Goal: Task Accomplishment & Management: Use online tool/utility

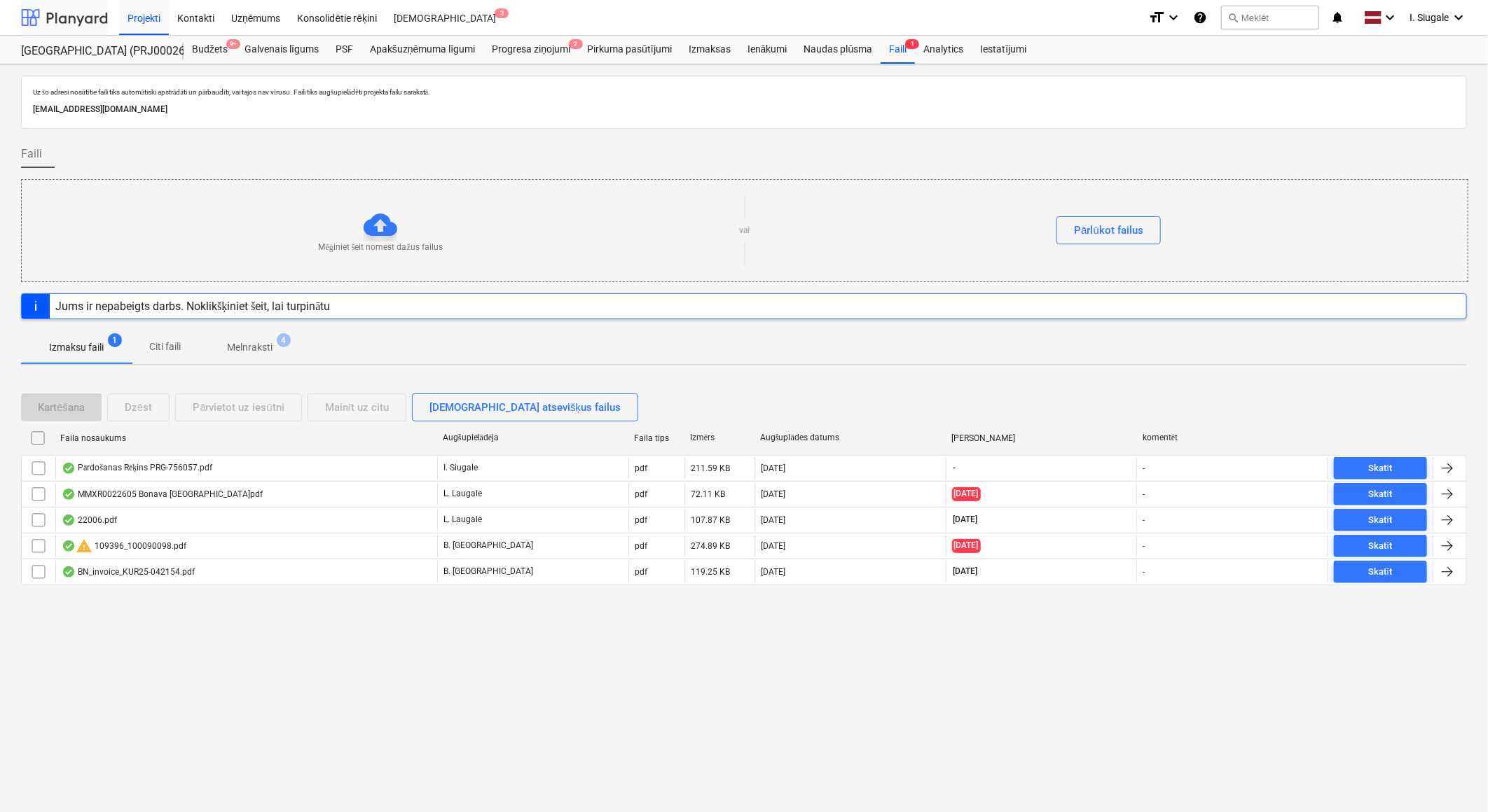
click at [67, 9] on div at bounding box center [64, 17] width 87 height 35
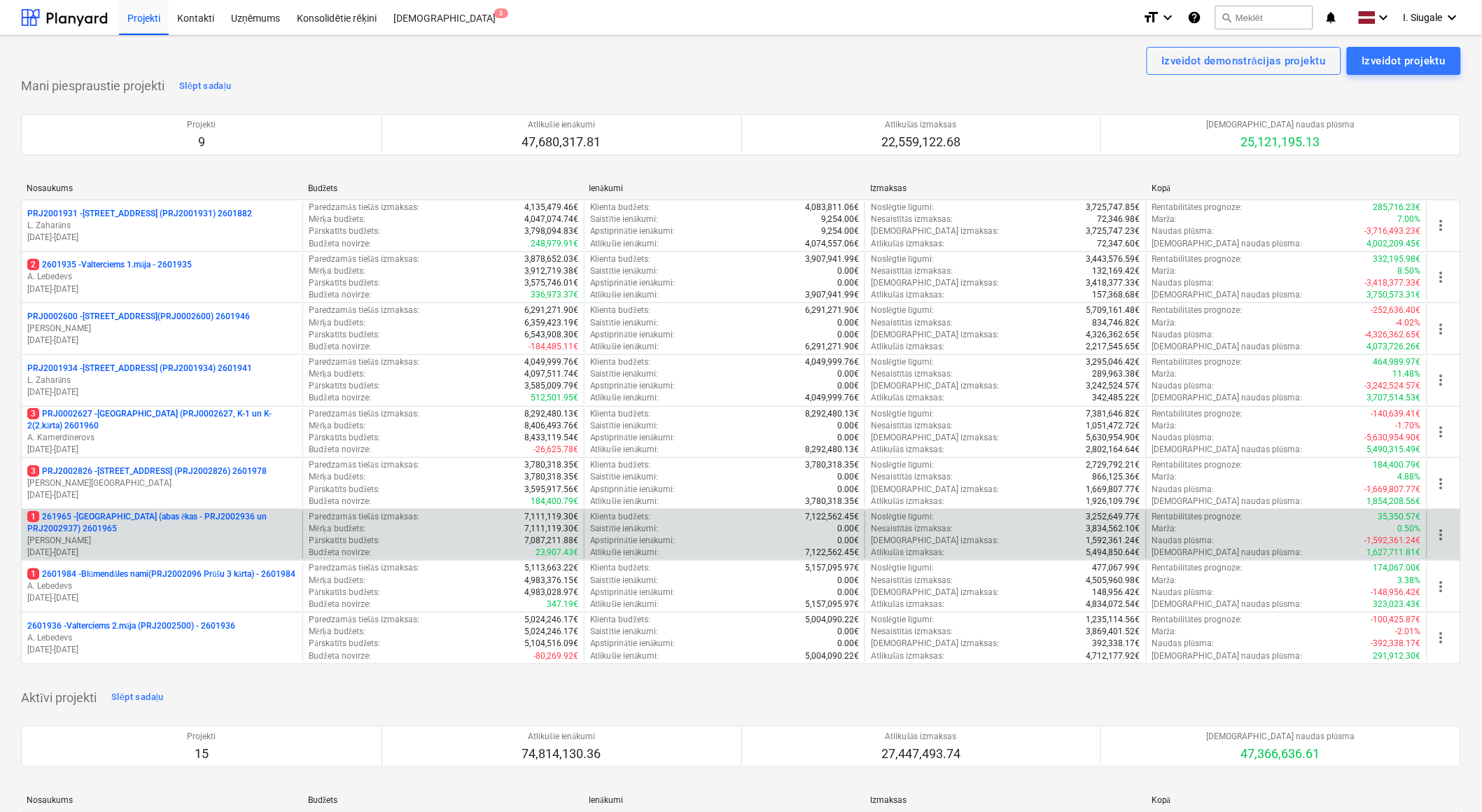
click at [156, 524] on p "1 261965 - [GEOGRAPHIC_DATA] (abas ēkas - PRJ2002936 un PRJ2002937) 2601965" at bounding box center [162, 523] width 270 height 24
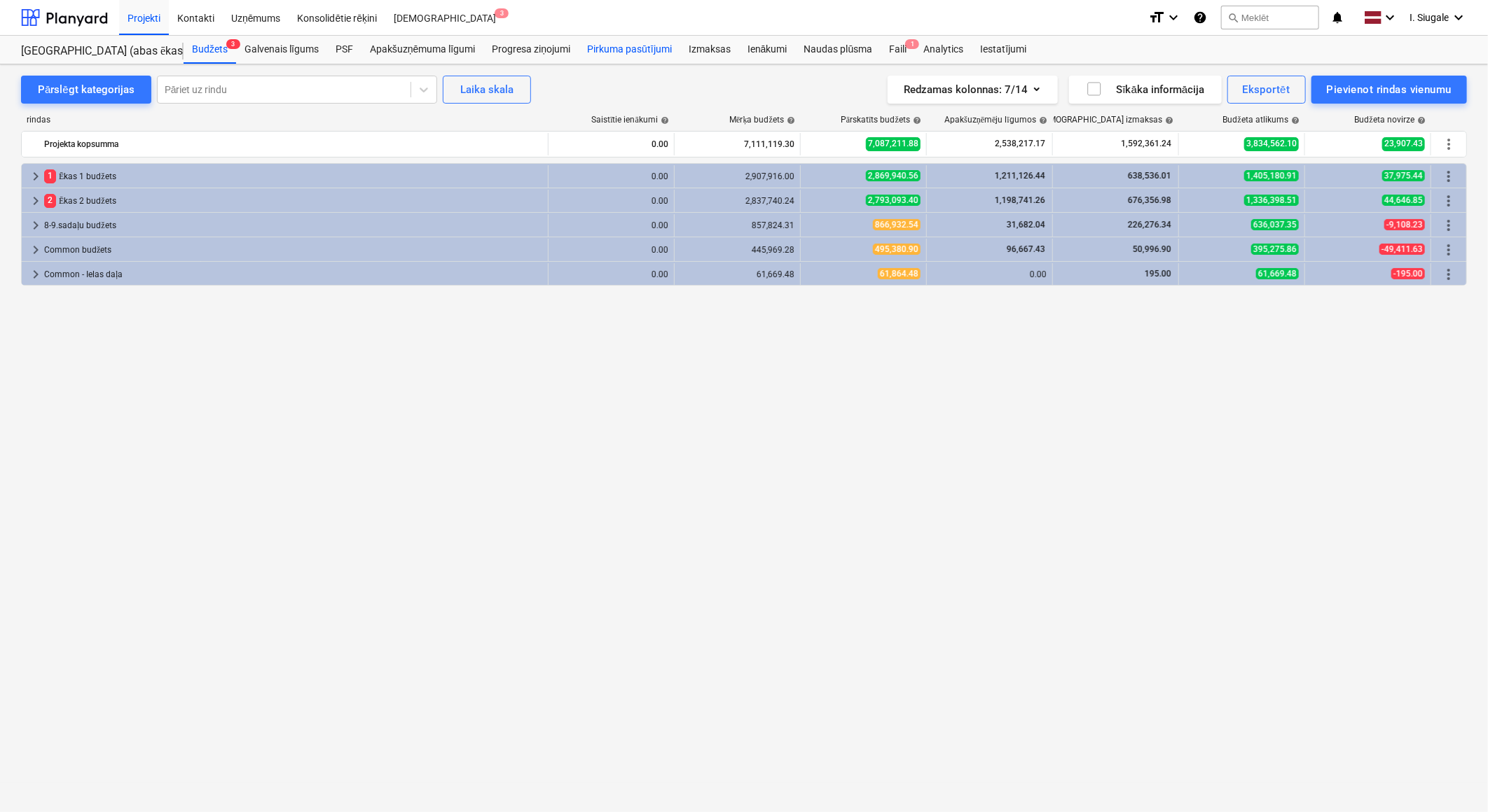
click at [614, 46] on div "Pirkuma pasūtījumi" at bounding box center [629, 49] width 101 height 28
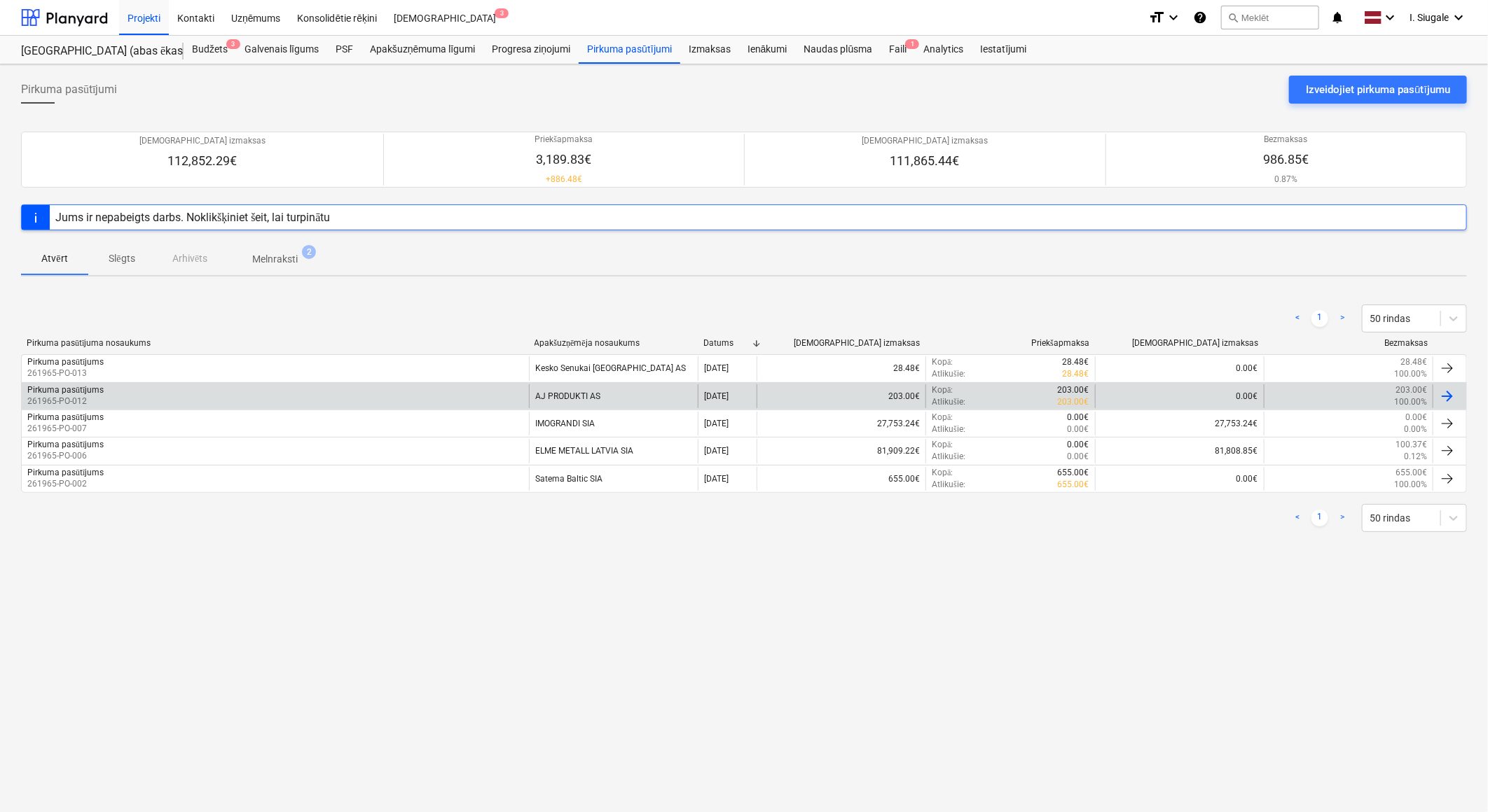
click at [129, 394] on div "Pirkuma pasūtījums 261965-PO-012" at bounding box center [275, 396] width 507 height 24
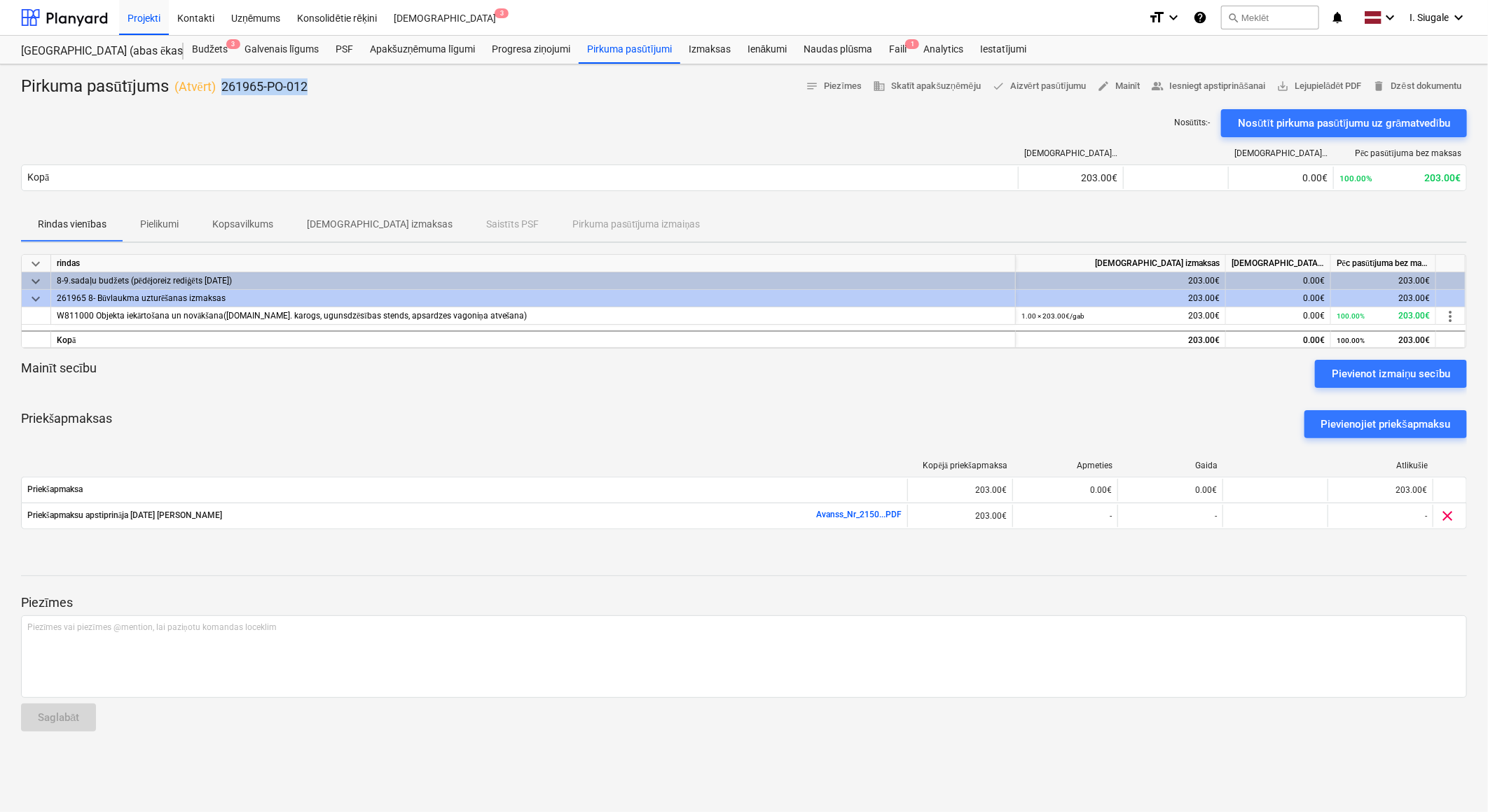
drag, startPoint x: 330, startPoint y: 87, endPoint x: 225, endPoint y: 95, distance: 105.3
click at [225, 95] on div "Pirkuma pasūtījums ( Atvērt ) 261965-PO-012 notes Piezīmes business Skatīt apak…" at bounding box center [744, 87] width 1445 height 22
copy p "261965-PO-012"
drag, startPoint x: 76, startPoint y: 15, endPoint x: 29, endPoint y: 7, distance: 47.7
click at [76, 15] on div at bounding box center [64, 17] width 87 height 35
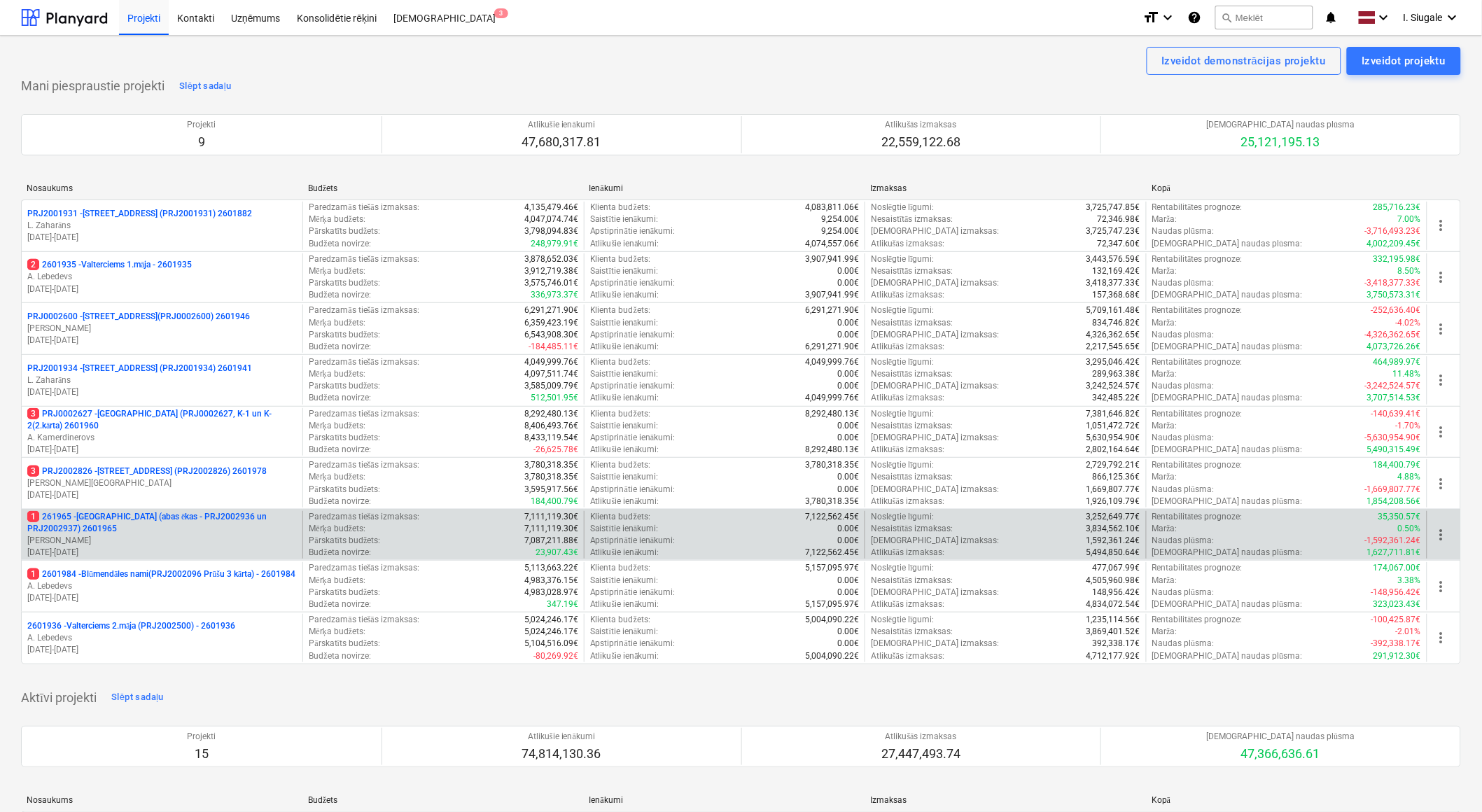
click at [169, 528] on p "1 261965 - [GEOGRAPHIC_DATA] (abas ēkas - PRJ2002936 un PRJ2002937) 2601965" at bounding box center [162, 523] width 270 height 24
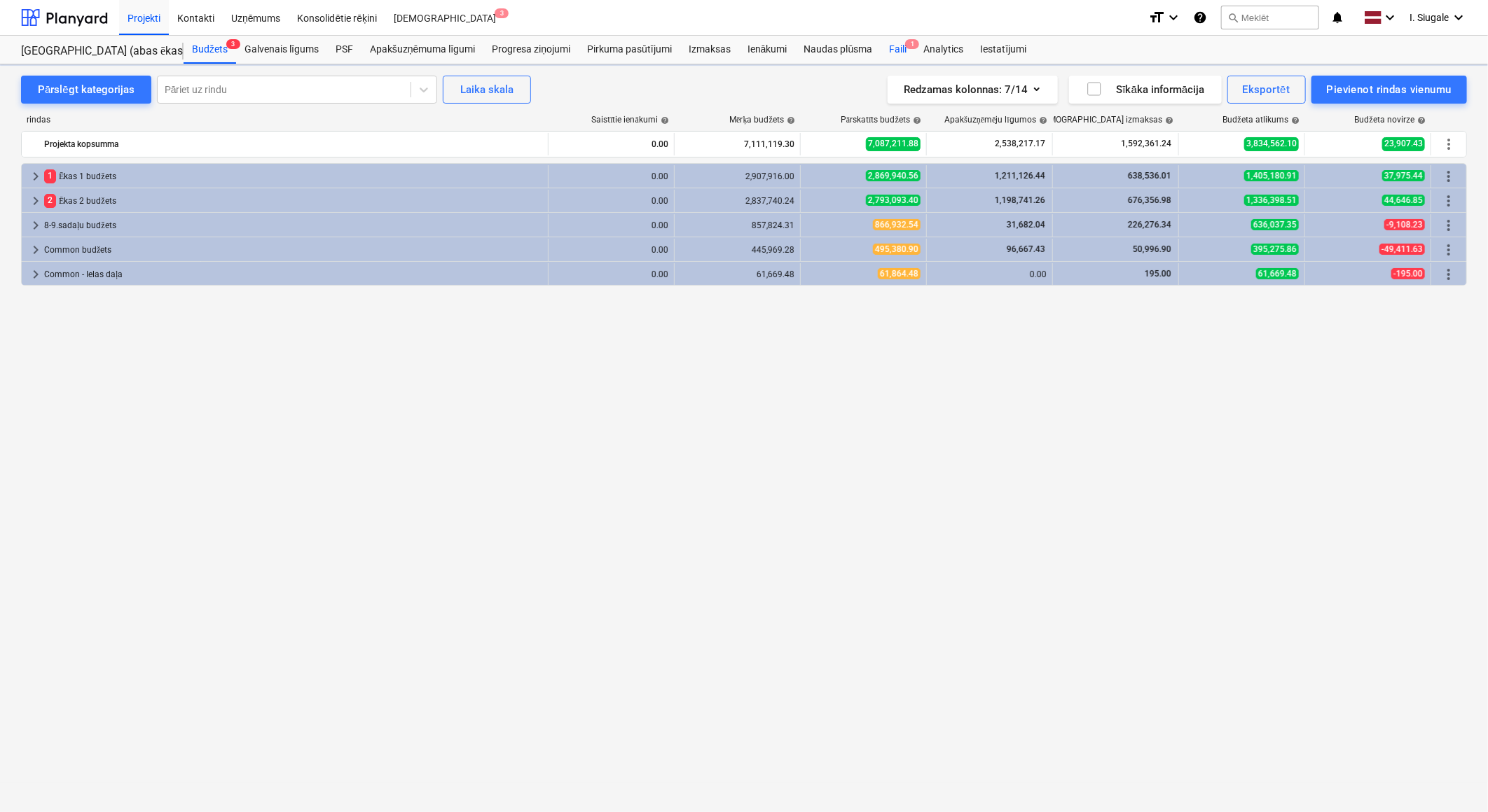
click at [898, 45] on div "Faili 1" at bounding box center [898, 49] width 34 height 28
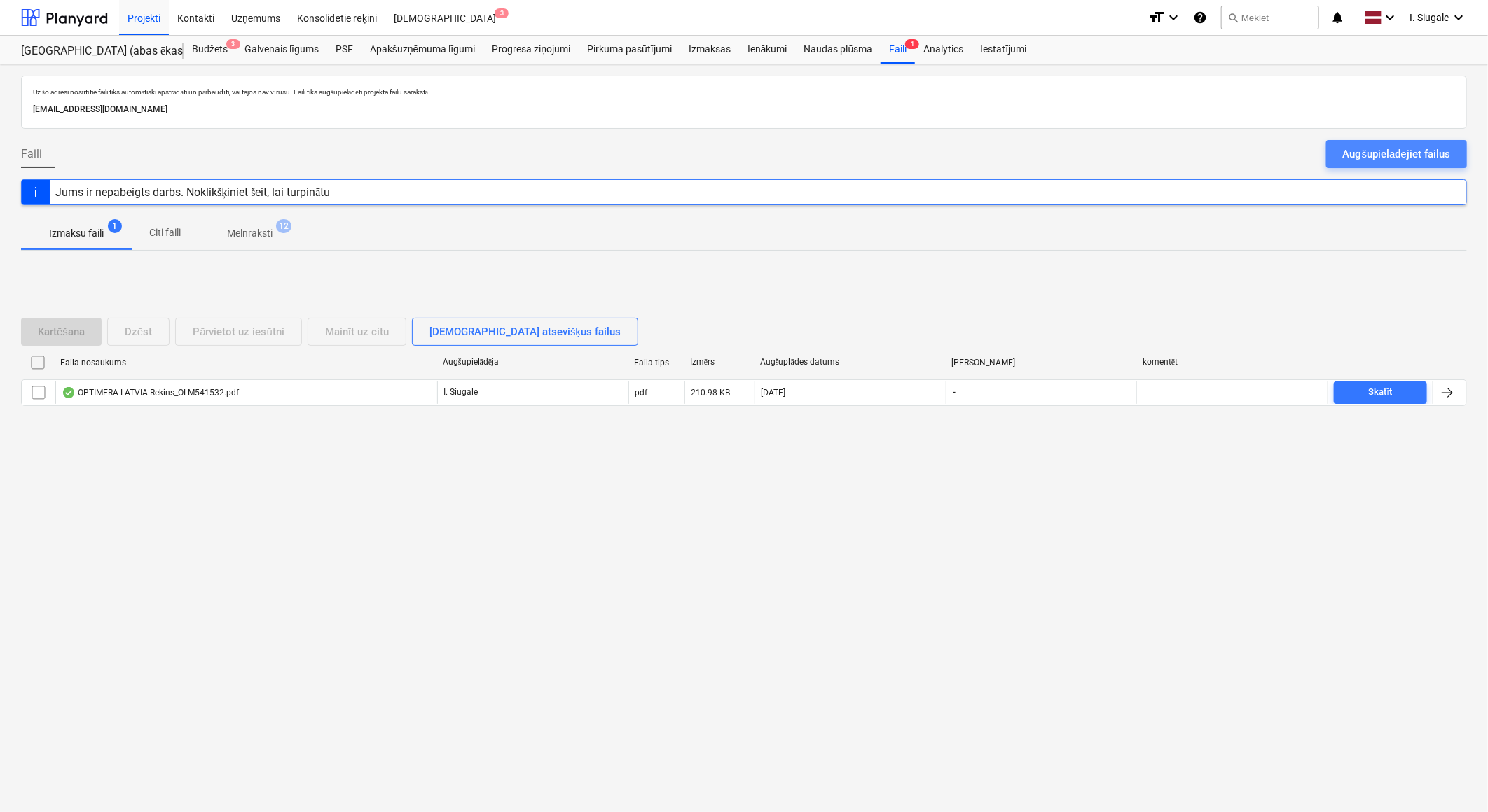
click at [1367, 151] on div "Augšupielādējiet failus" at bounding box center [1396, 154] width 107 height 19
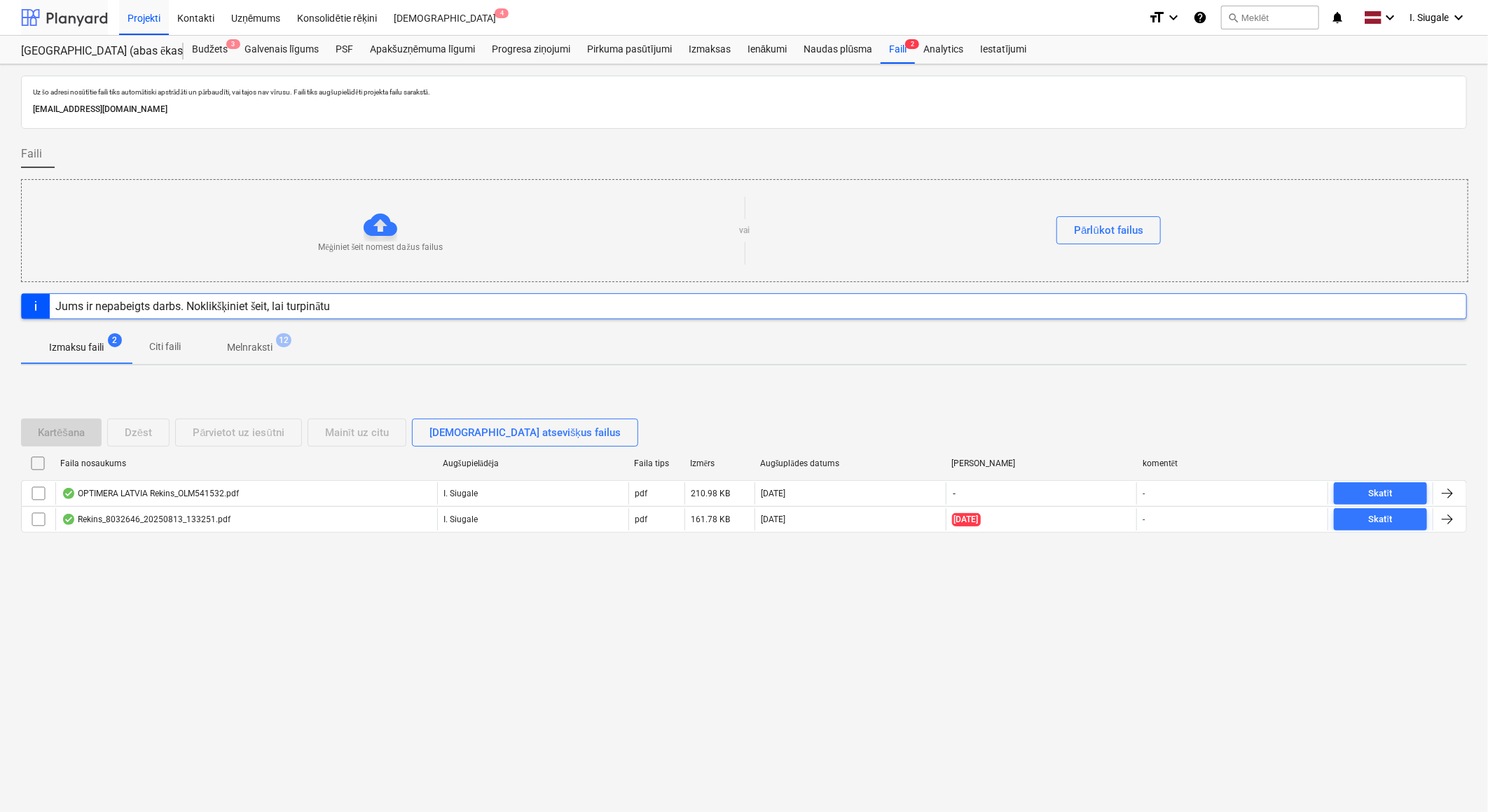
click at [57, 19] on div at bounding box center [64, 17] width 87 height 35
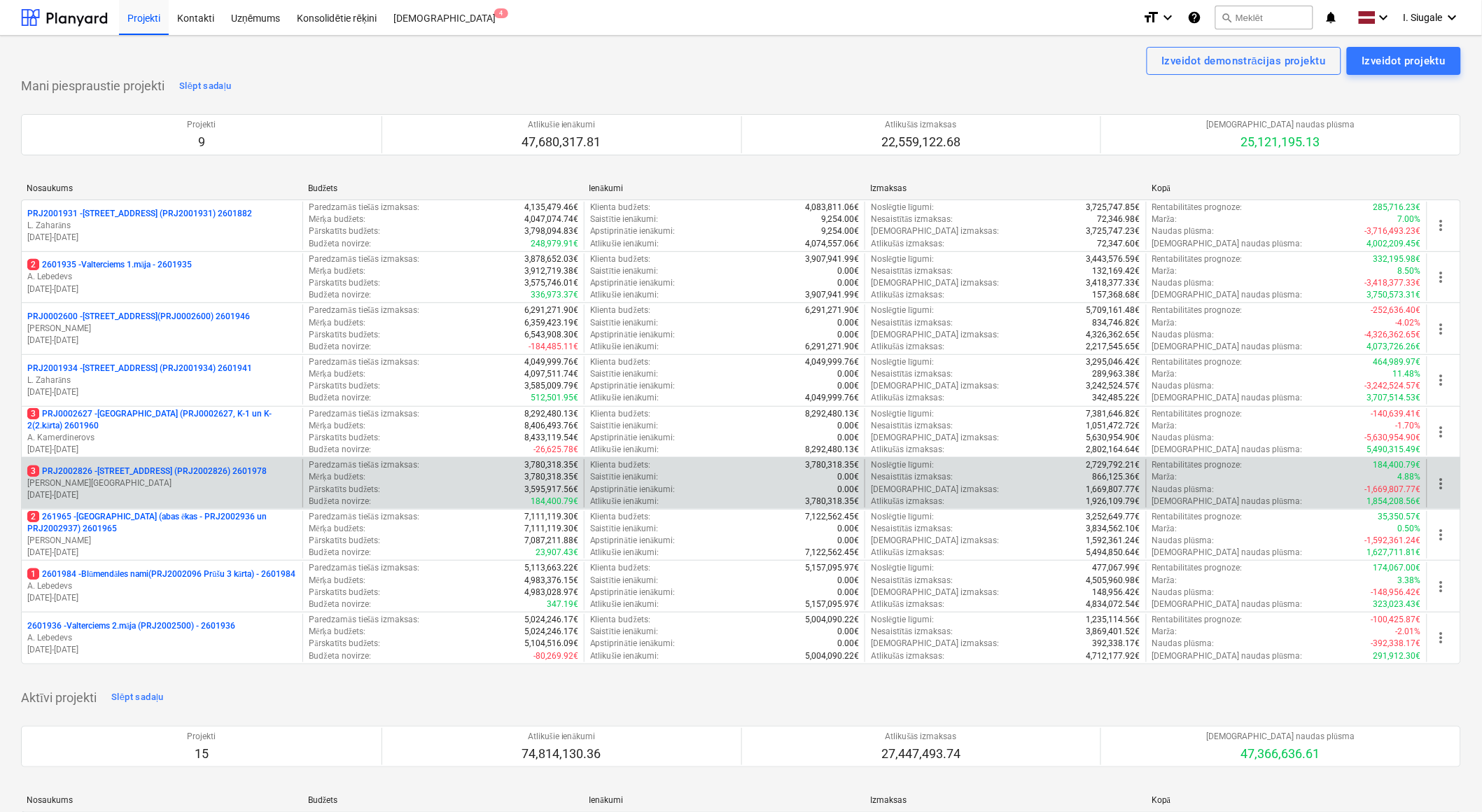
click at [142, 484] on p "[PERSON_NAME][GEOGRAPHIC_DATA]" at bounding box center [162, 483] width 270 height 12
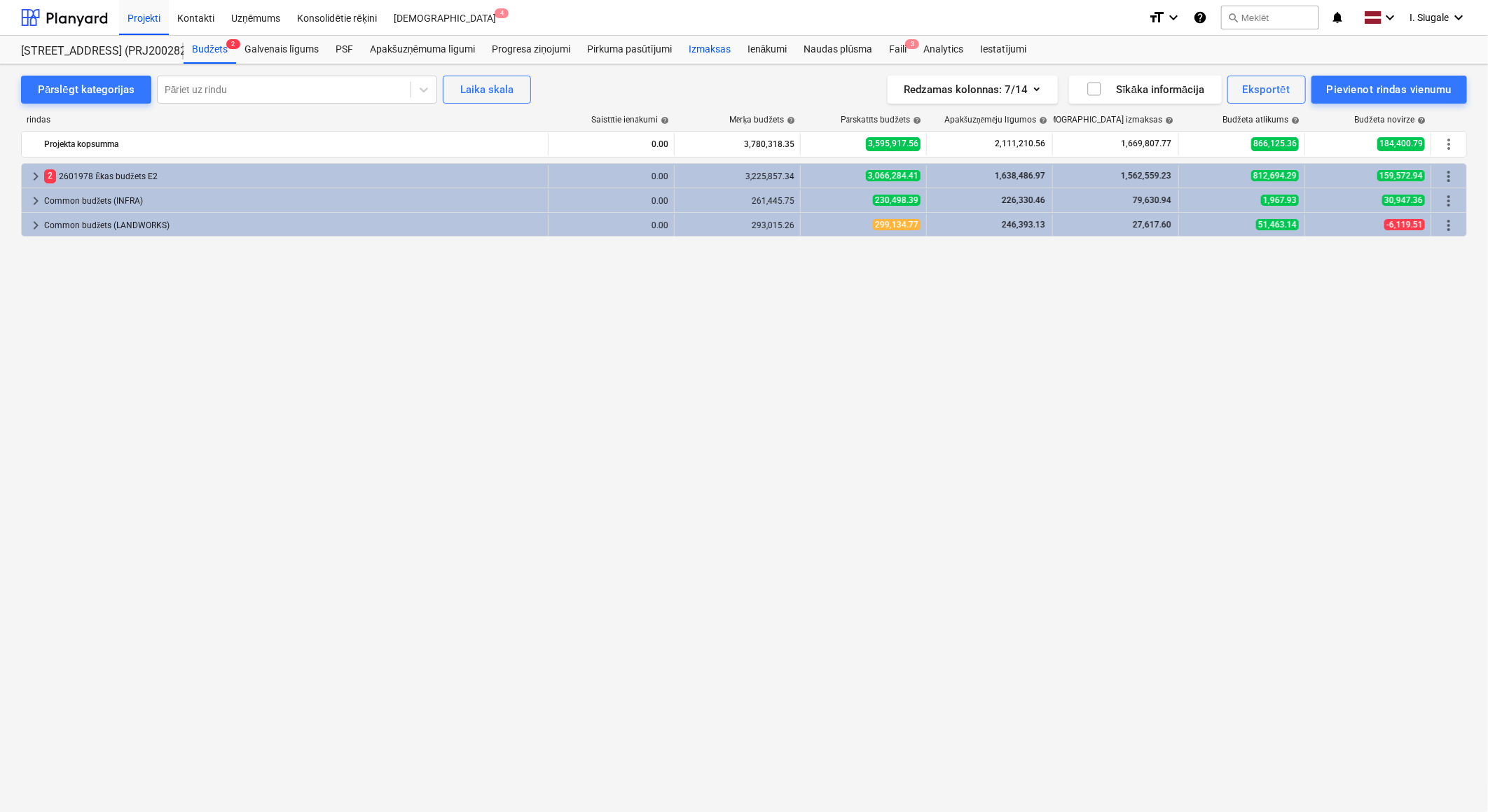
click at [715, 51] on div "Izmaksas" at bounding box center [710, 49] width 59 height 28
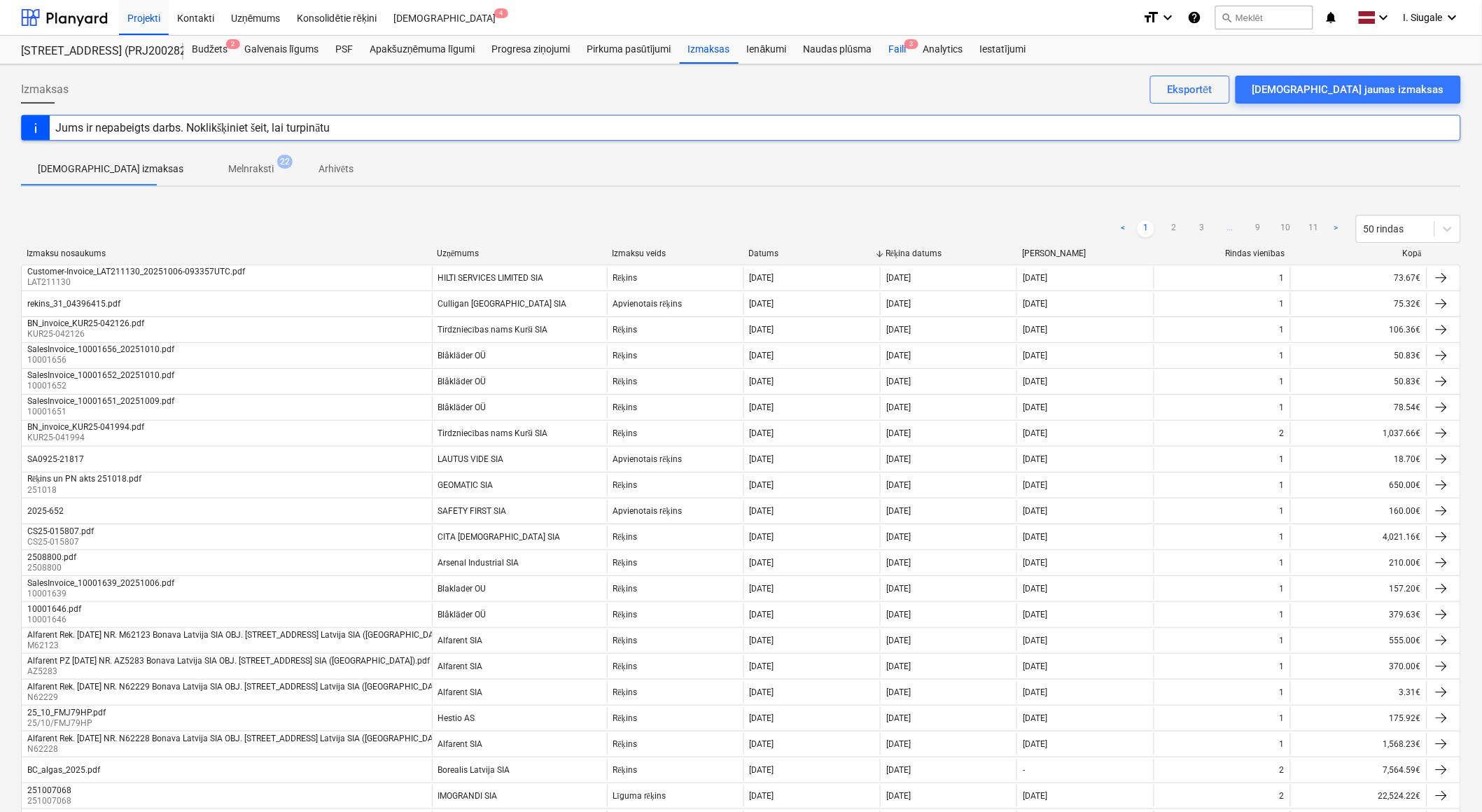
click at [901, 49] on div "Faili 3" at bounding box center [897, 49] width 34 height 28
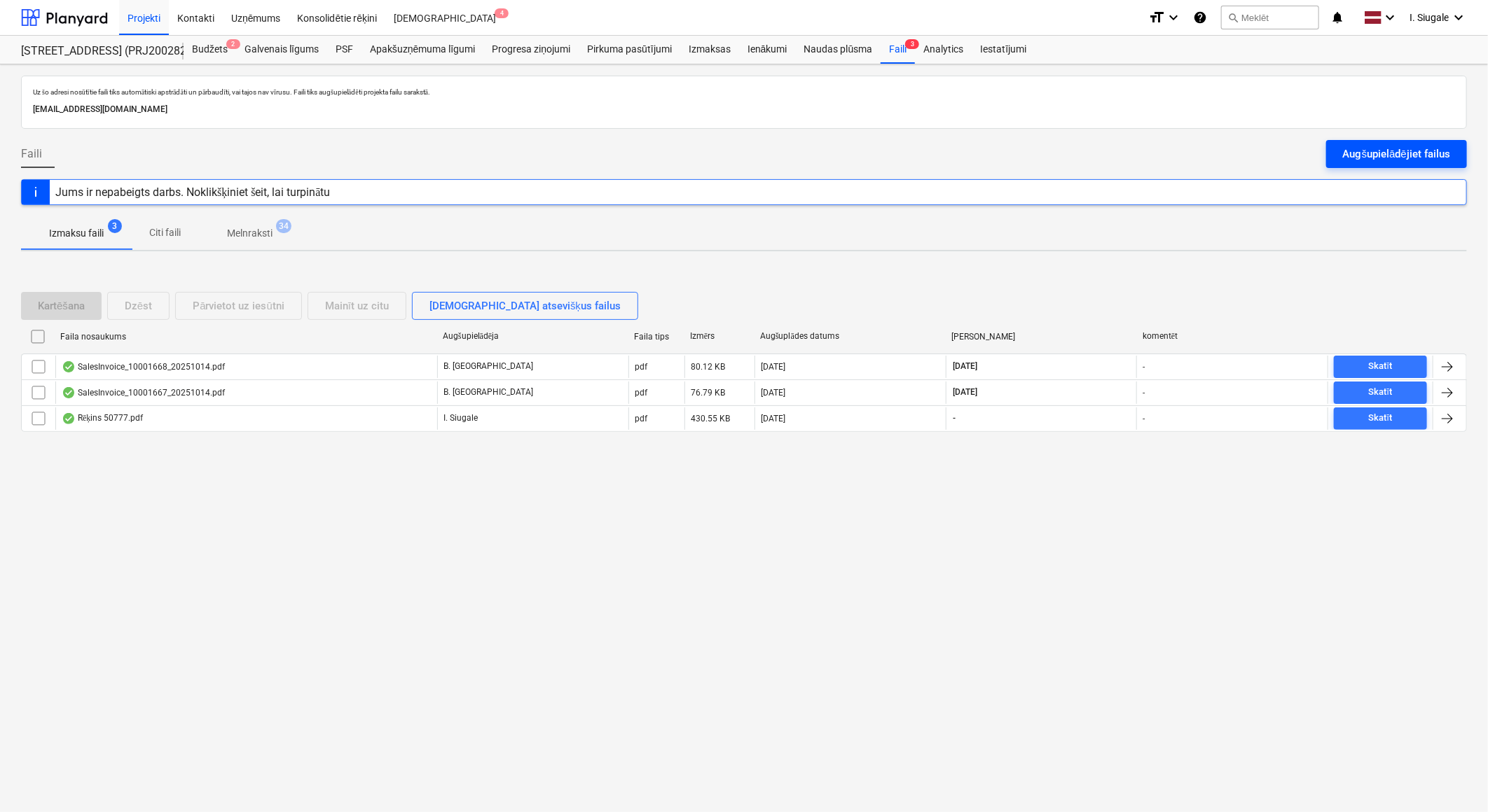
click at [1348, 155] on div "Augšupielādējiet failus" at bounding box center [1396, 154] width 107 height 19
